Goal: Task Accomplishment & Management: Manage account settings

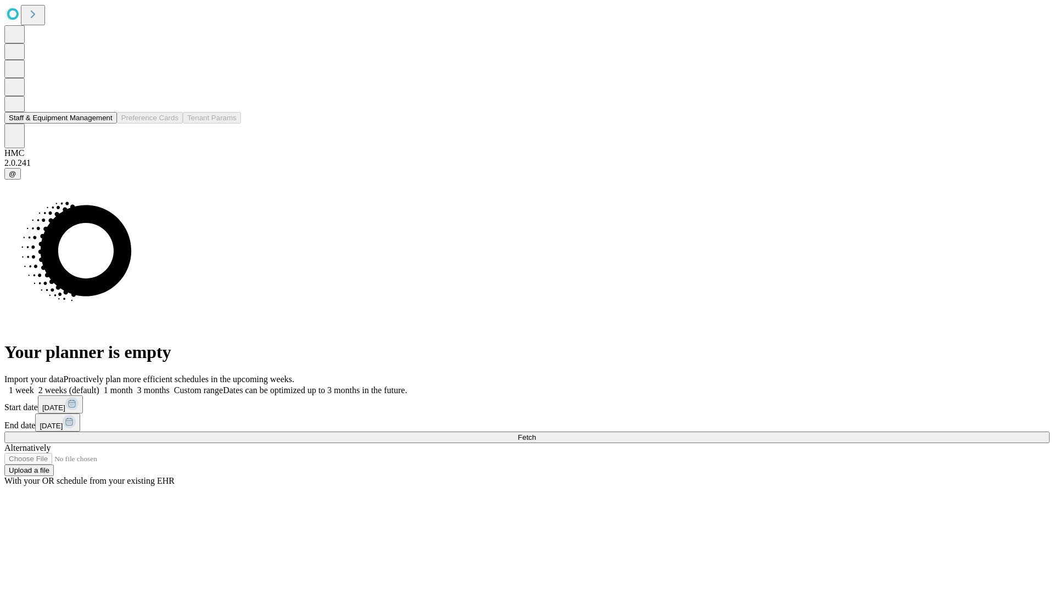
click at [105, 123] on button "Staff & Equipment Management" at bounding box center [60, 118] width 113 height 12
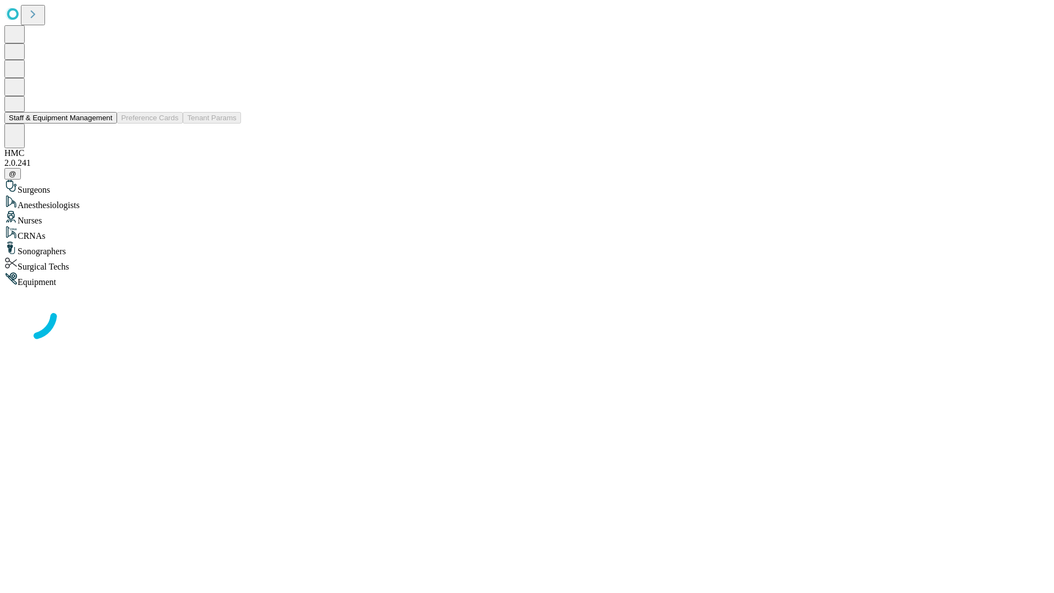
click at [105, 123] on button "Staff & Equipment Management" at bounding box center [60, 118] width 113 height 12
